Goal: Book appointment/travel/reservation

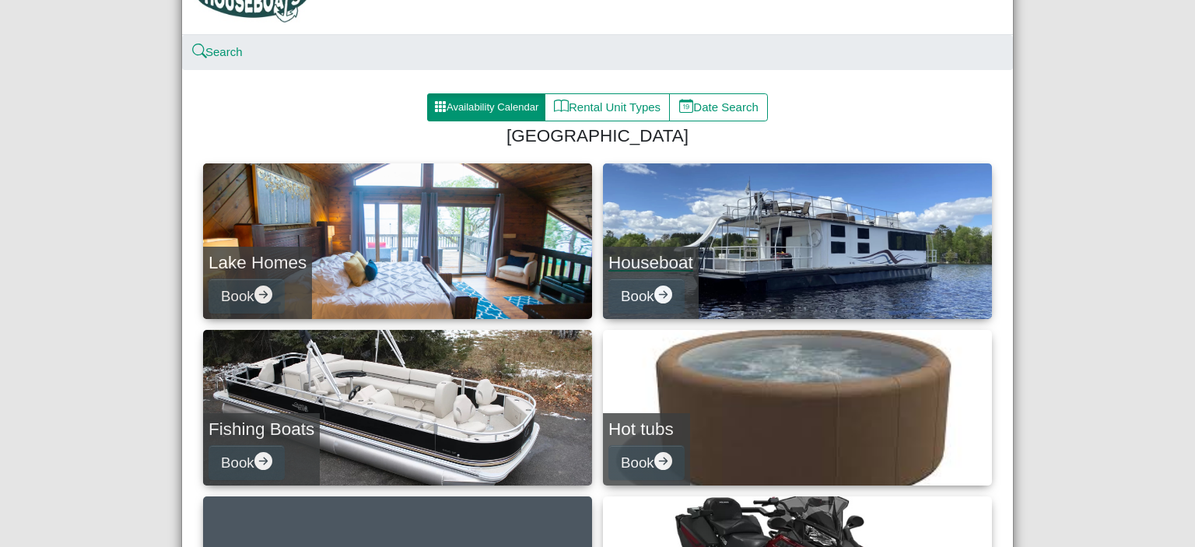
scroll to position [156, 0]
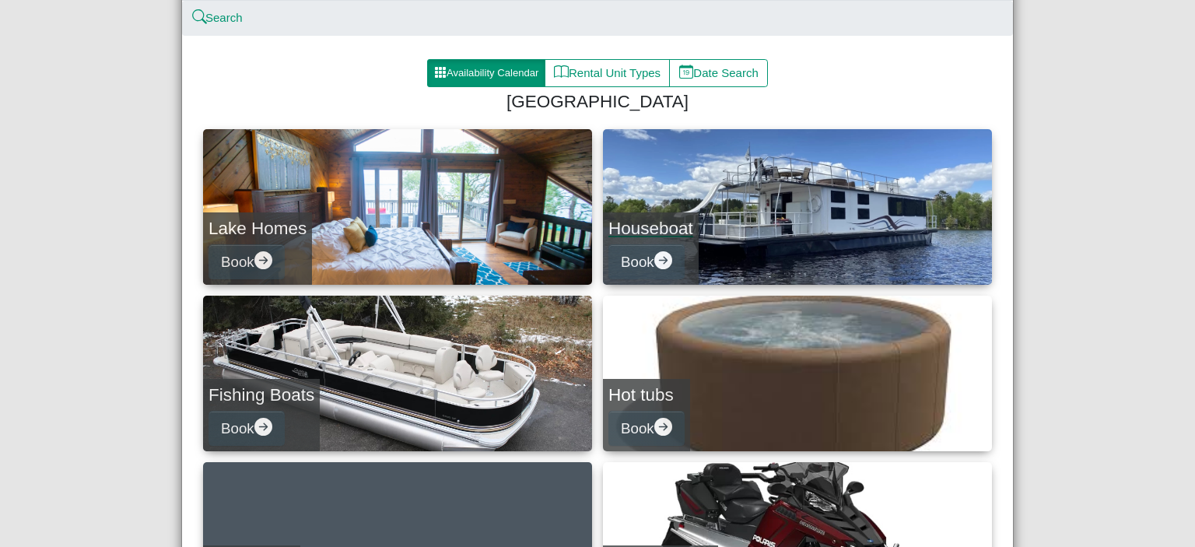
click at [660, 228] on h4 "Houseboat" at bounding box center [650, 228] width 85 height 21
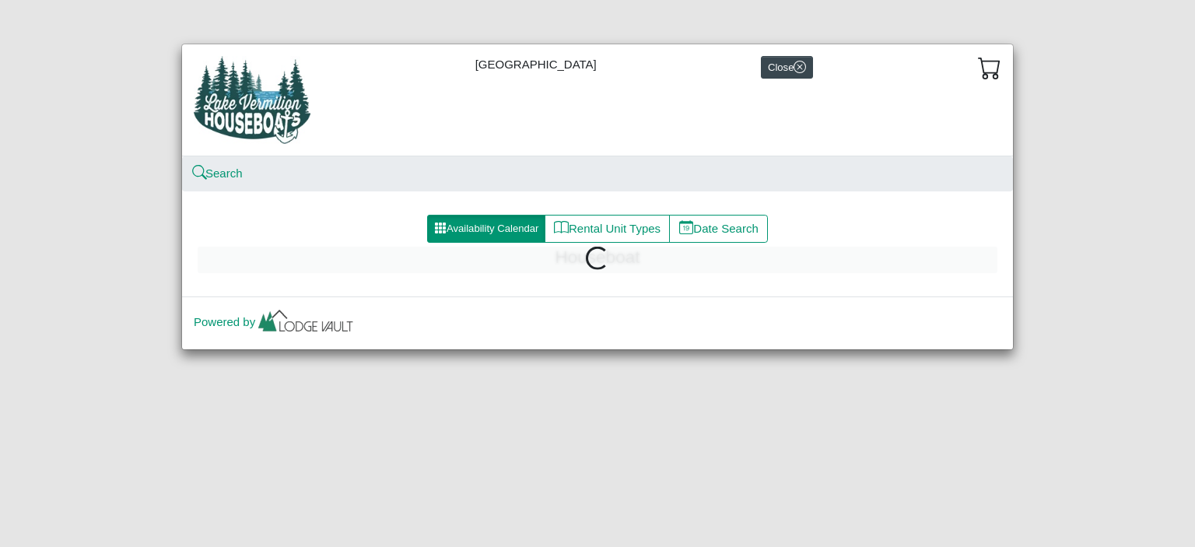
click at [545, 301] on div "Powered by" at bounding box center [597, 322] width 831 height 53
click at [594, 263] on span at bounding box center [597, 258] width 23 height 23
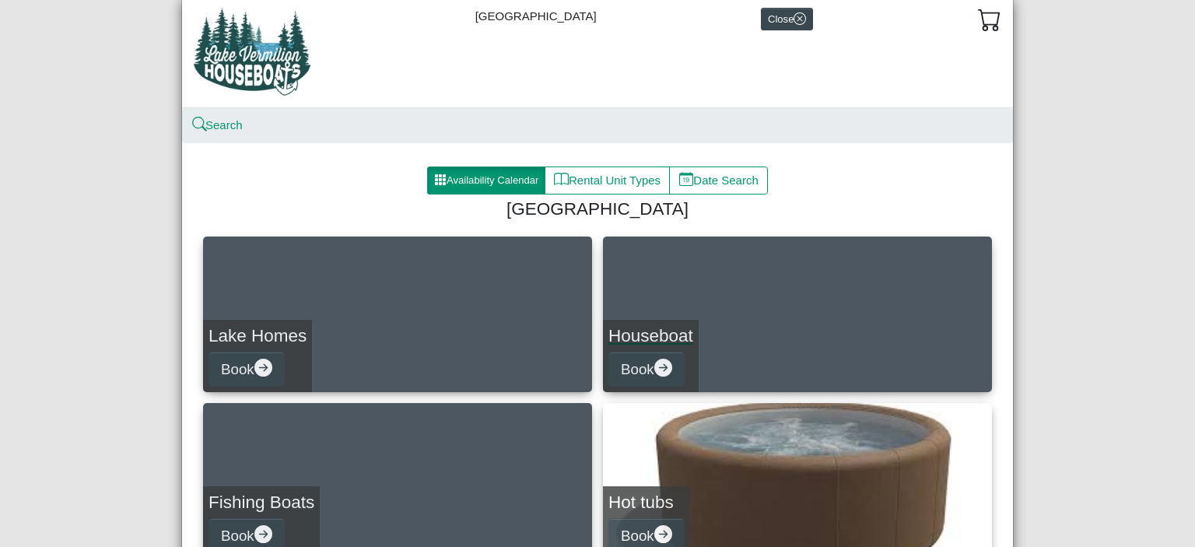
scroll to position [33, 0]
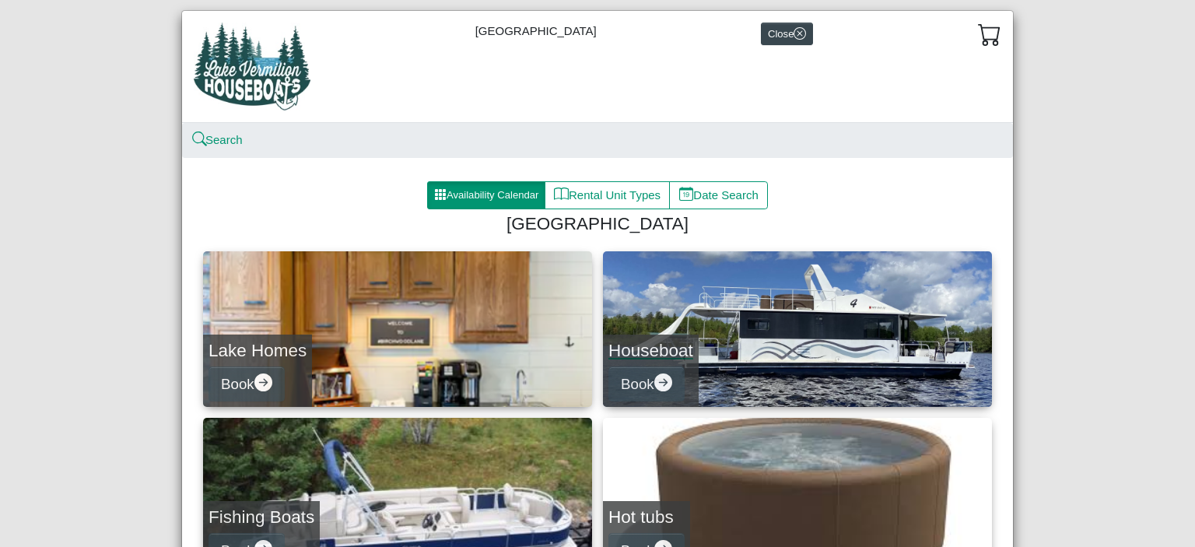
click at [837, 319] on link "Houseboat Book" at bounding box center [797, 329] width 389 height 156
